Goal: Transaction & Acquisition: Book appointment/travel/reservation

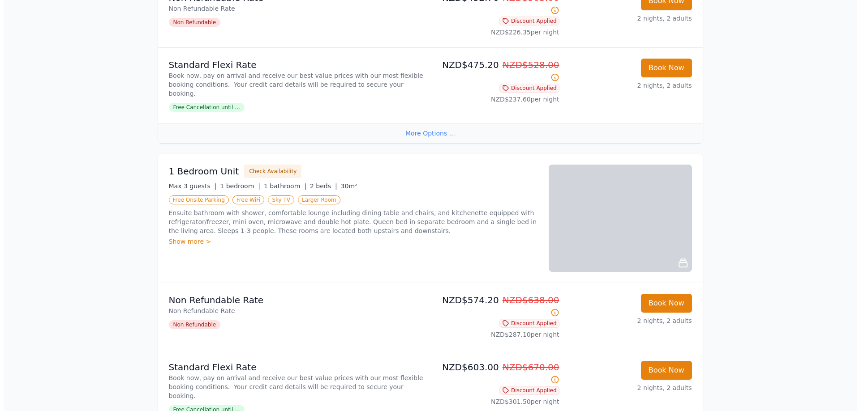
scroll to position [627, 0]
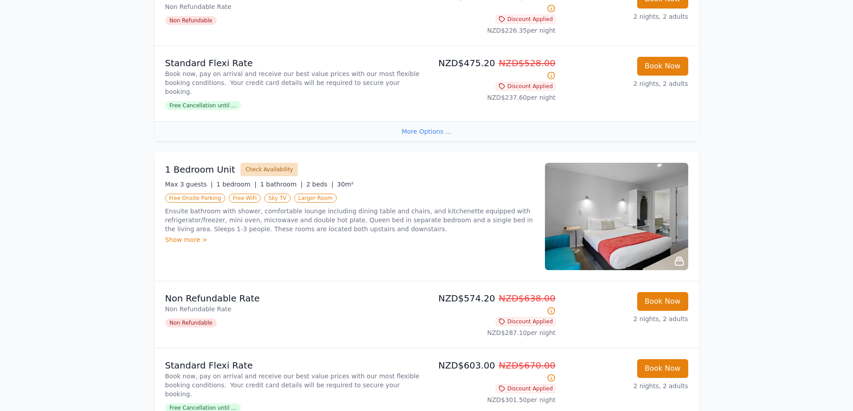
click at [274, 163] on button "Check Availability" at bounding box center [268, 169] width 57 height 13
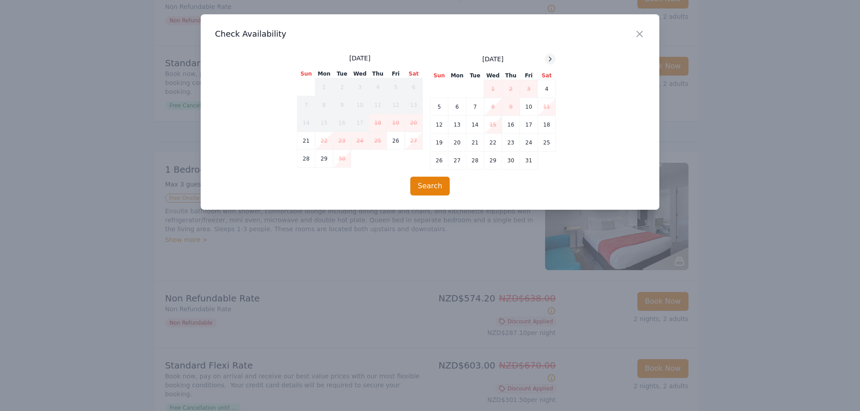
click at [555, 60] on div at bounding box center [549, 59] width 11 height 11
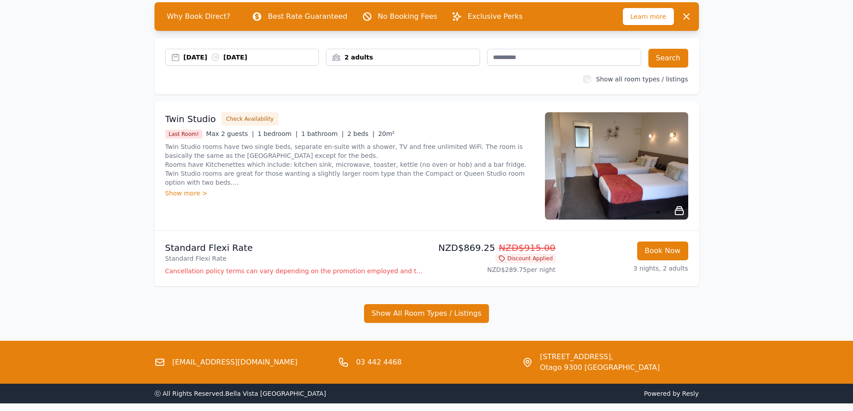
scroll to position [45, 0]
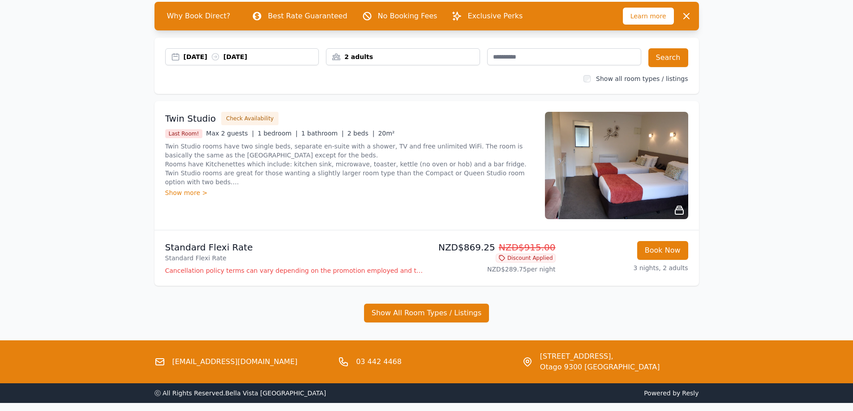
click at [202, 54] on div "27 Nov 2025 30 Nov 2025" at bounding box center [251, 56] width 135 height 9
click at [187, 60] on div "27 Nov 2025 30 Nov 2025" at bounding box center [251, 56] width 135 height 9
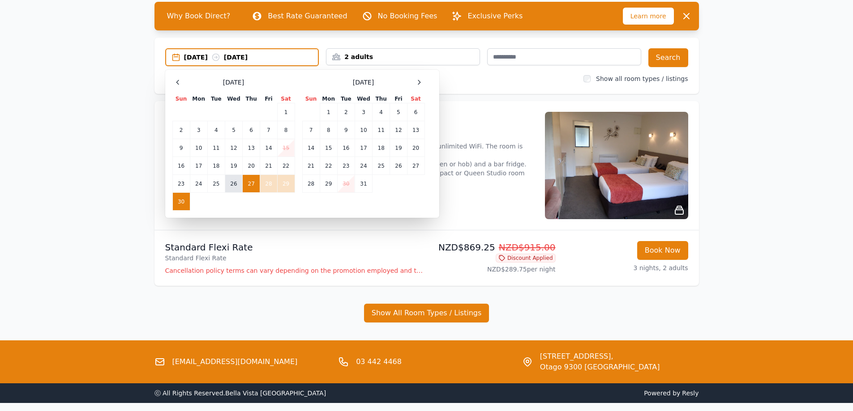
click at [237, 183] on td "26" at bounding box center [233, 184] width 17 height 18
click at [283, 189] on td "29" at bounding box center [285, 184] width 17 height 18
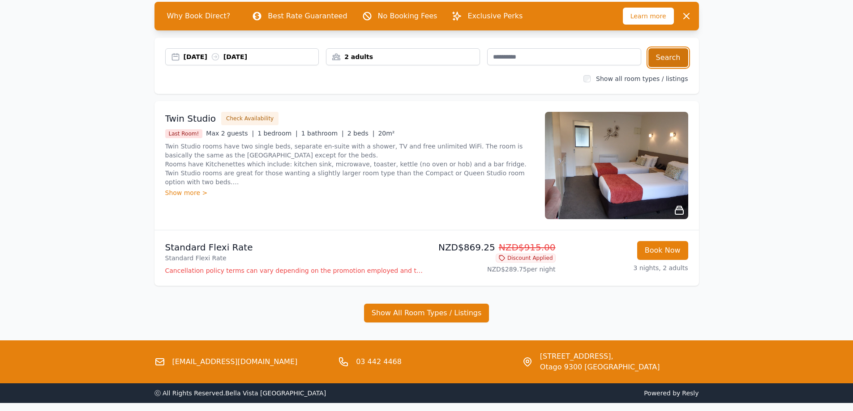
click at [677, 66] on button "Search" at bounding box center [668, 57] width 40 height 19
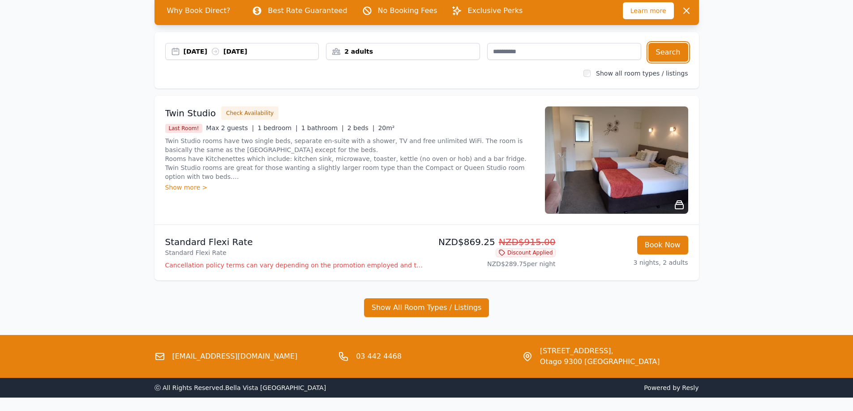
scroll to position [35, 0]
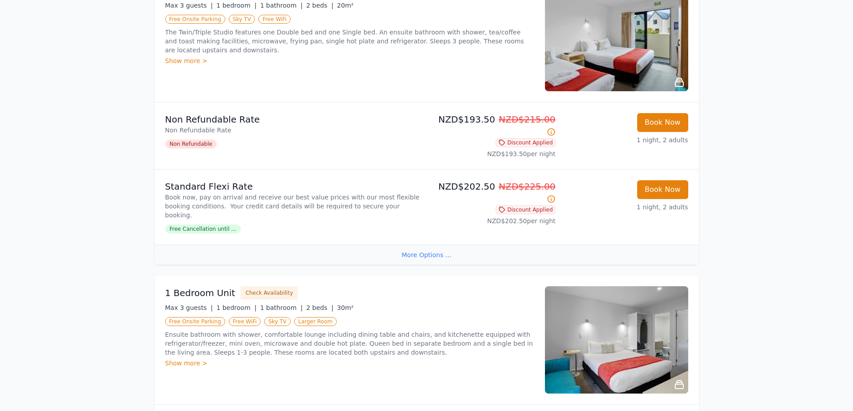
scroll to position [895, 0]
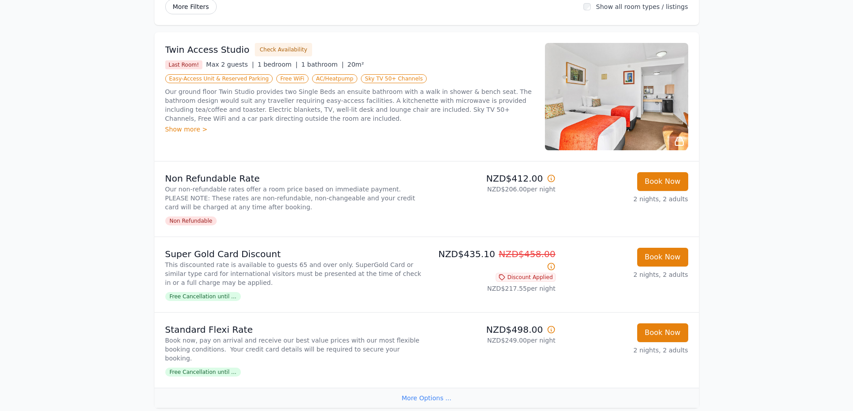
scroll to position [44, 0]
